Goal: Task Accomplishment & Management: Manage account settings

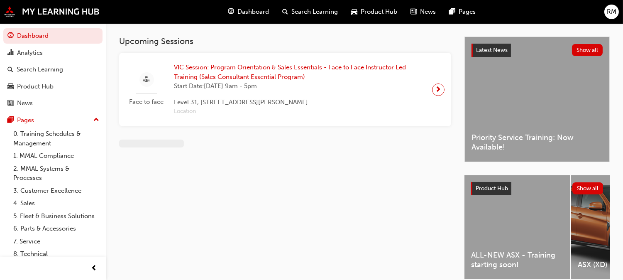
click at [610, 11] on span "RM" at bounding box center [611, 12] width 10 height 10
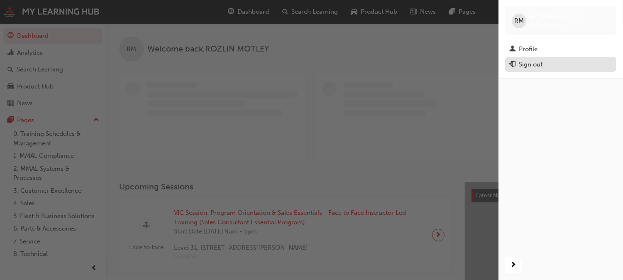
click at [533, 70] on div "Sign out" at bounding box center [560, 64] width 103 height 10
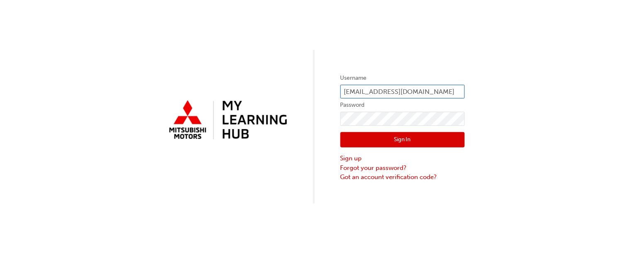
click at [420, 91] on form "Username [EMAIL_ADDRESS][DOMAIN_NAME] Password Sign In Sign up Forgot your pass…" at bounding box center [403, 127] width 124 height 108
click at [420, 91] on input "[EMAIL_ADDRESS][DOMAIN_NAME]" at bounding box center [403, 92] width 124 height 14
type input "rgerada@jeffersongroup.com.au"
click at [429, 134] on button "Sign In" at bounding box center [403, 140] width 124 height 16
